Goal: Task Accomplishment & Management: Use online tool/utility

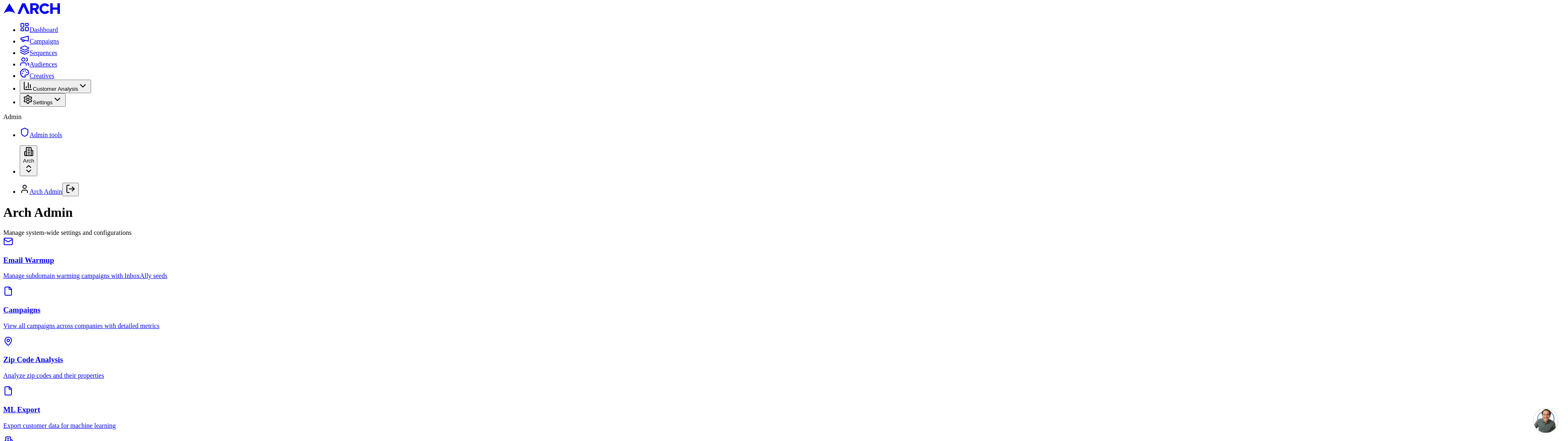
click at [215, 272] on p "Manage subdomain warming campaigns with InboxAlly seeds" at bounding box center [783, 276] width 1561 height 7
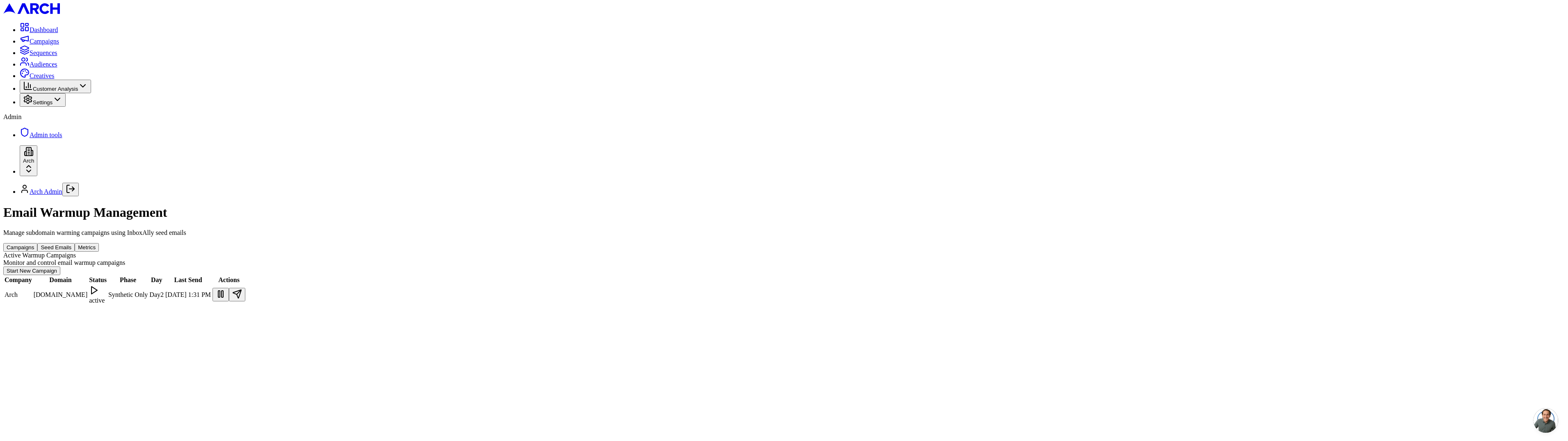
click at [75, 243] on button "Seed Emails" at bounding box center [55, 247] width 37 height 9
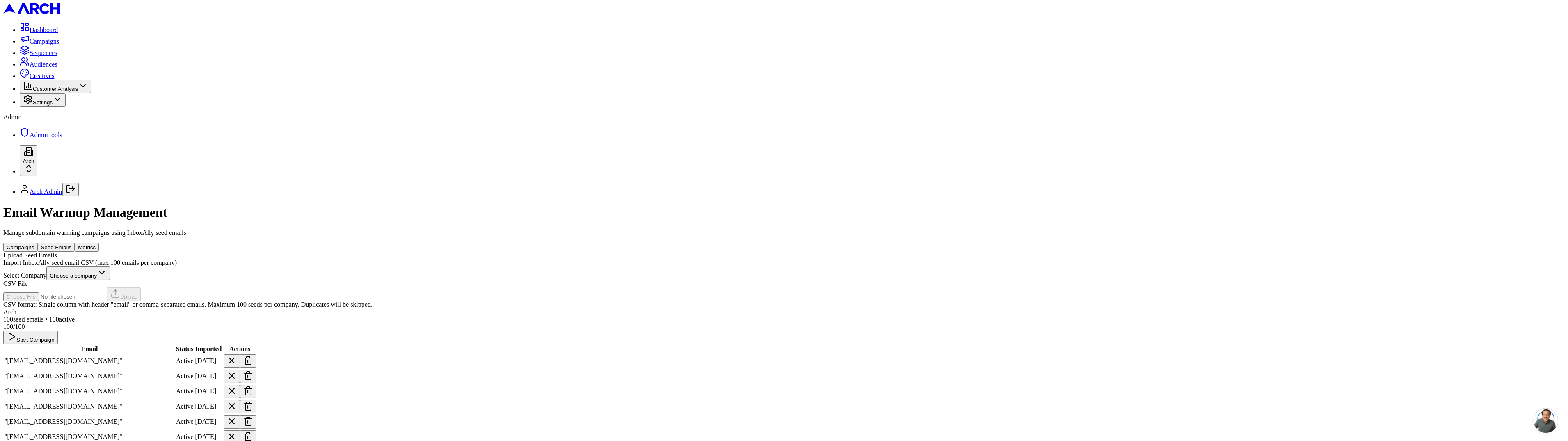
click at [99, 243] on button "Metrics" at bounding box center [87, 247] width 24 height 9
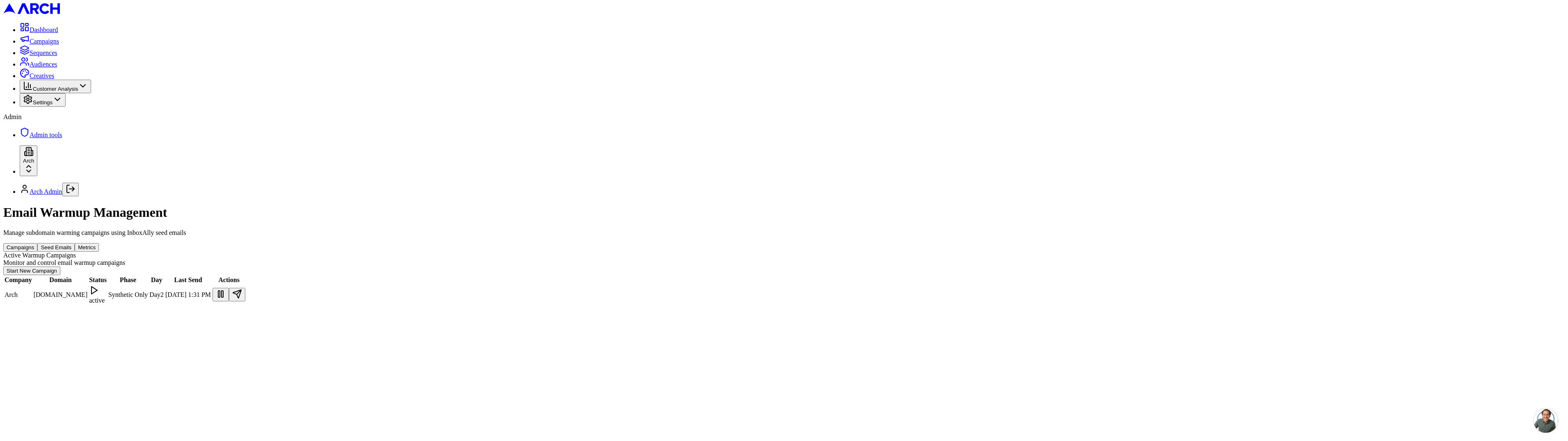
click at [99, 243] on button "Metrics" at bounding box center [87, 247] width 24 height 9
click at [37, 243] on button "Campaigns" at bounding box center [20, 247] width 34 height 9
click at [229, 288] on button at bounding box center [220, 294] width 16 height 13
click at [229, 288] on button at bounding box center [221, 294] width 16 height 13
click at [519, 205] on div "Email Warmup Management Manage subdomain warming campaigns using InboxAlly seed…" at bounding box center [783, 255] width 1561 height 100
